Goal: Transaction & Acquisition: Purchase product/service

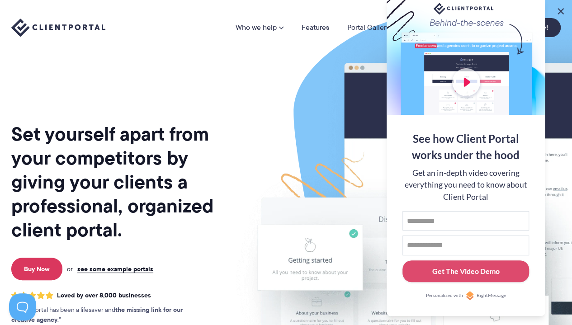
click at [561, 12] on button at bounding box center [560, 11] width 11 height 11
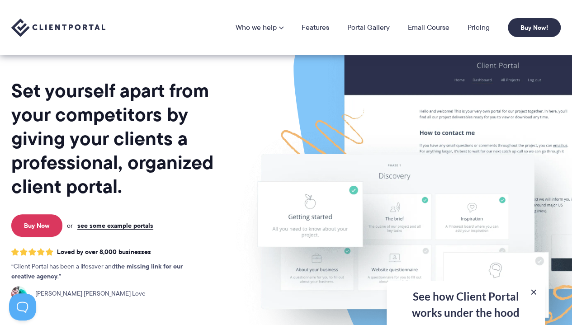
scroll to position [19, 0]
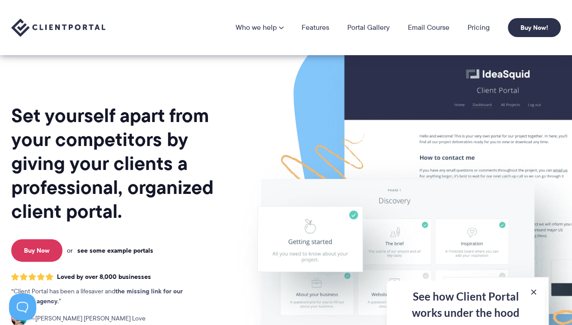
click at [106, 249] on link "see some example portals" at bounding box center [115, 250] width 76 height 8
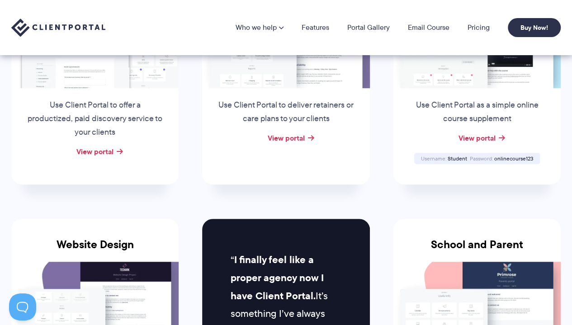
scroll to position [130, 0]
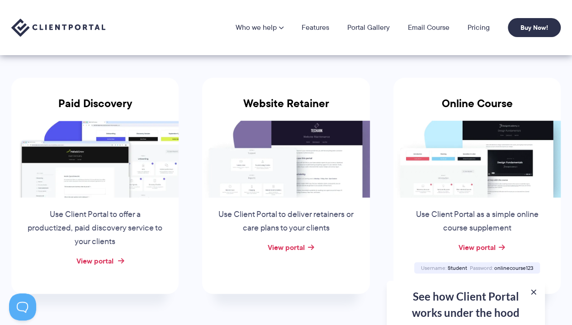
drag, startPoint x: 106, startPoint y: 267, endPoint x: 90, endPoint y: 259, distance: 18.2
drag, startPoint x: 307, startPoint y: 249, endPoint x: 289, endPoint y: 244, distance: 17.9
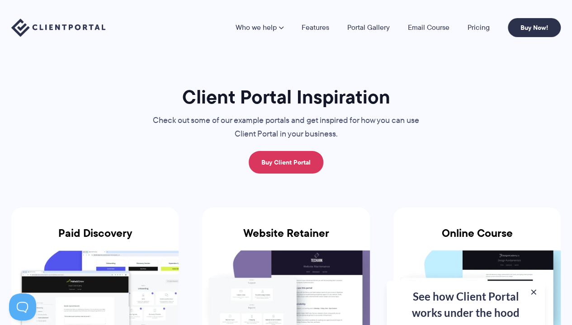
scroll to position [0, 0]
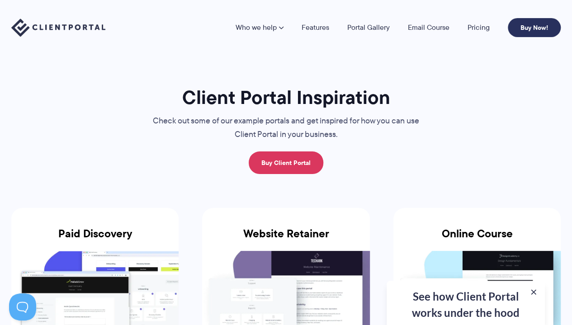
click at [533, 33] on link "Buy Now!" at bounding box center [534, 27] width 53 height 19
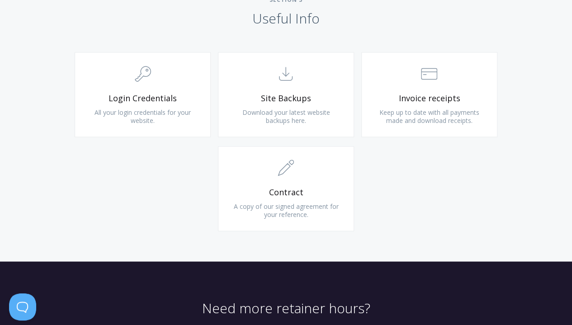
scroll to position [904, 0]
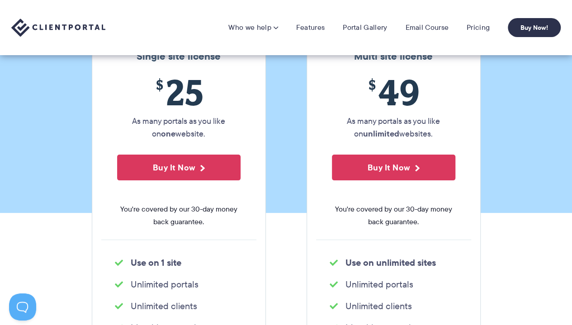
scroll to position [90, 0]
